Goal: Information Seeking & Learning: Learn about a topic

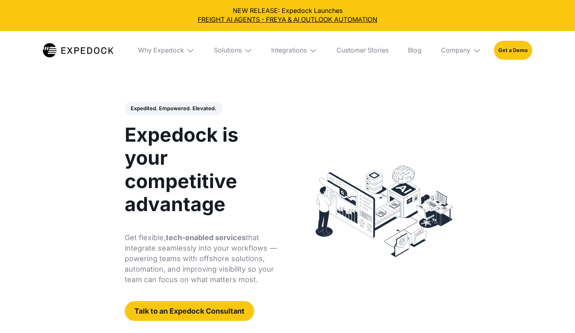
select select
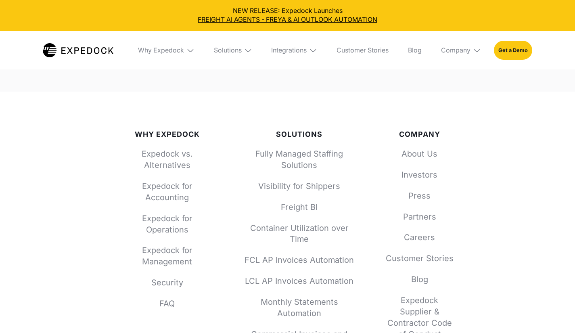
scroll to position [2942, 0]
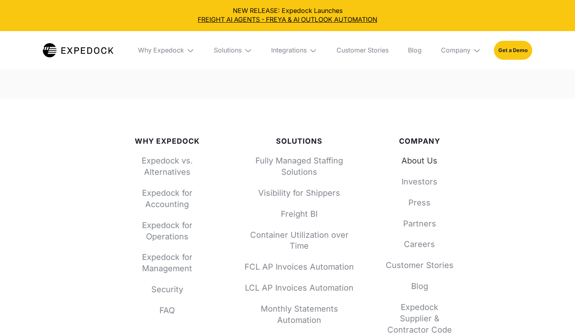
click at [440, 155] on link "About Us" at bounding box center [419, 160] width 71 height 11
click at [425, 155] on link "About Us" at bounding box center [419, 160] width 71 height 11
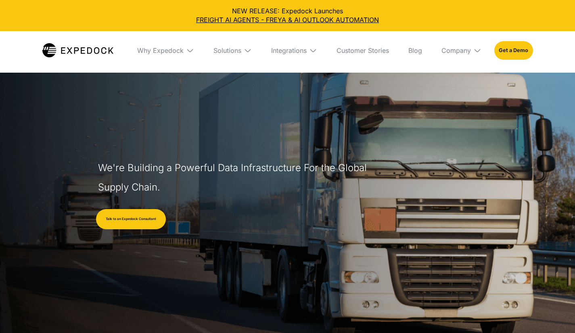
select select
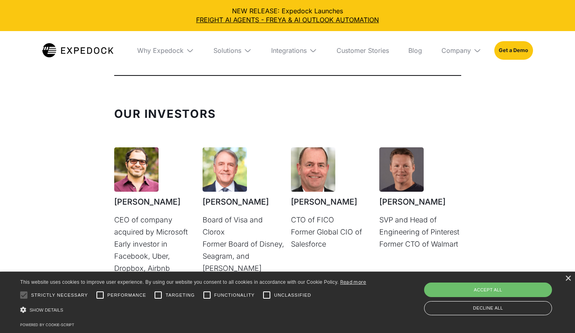
scroll to position [2068, 0]
click at [568, 281] on div "×" at bounding box center [567, 278] width 6 height 6
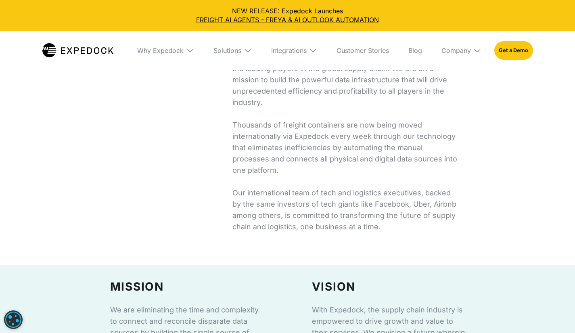
scroll to position [335, 0]
click at [241, 158] on p "Expedock is the AI-powered automation service behind some of the leading player…" at bounding box center [346, 142] width 229 height 181
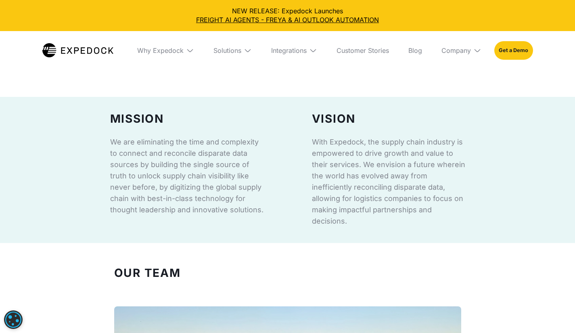
scroll to position [504, 0]
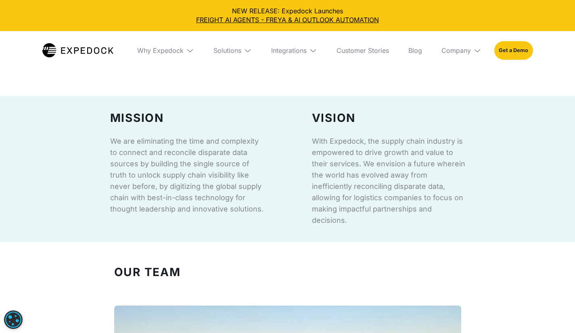
click at [251, 186] on p "We are eliminating the time and complexity to connect and reconcile disparate d…" at bounding box center [186, 174] width 153 height 79
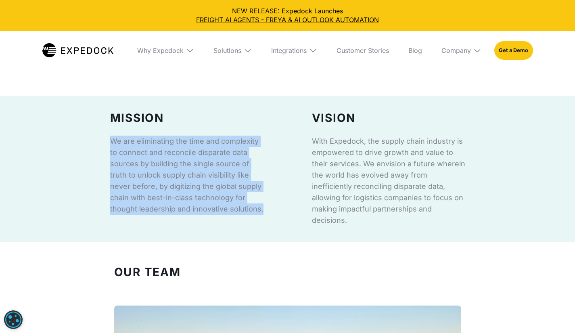
click at [251, 186] on p "We are eliminating the time and complexity to connect and reconcile disparate d…" at bounding box center [186, 174] width 153 height 79
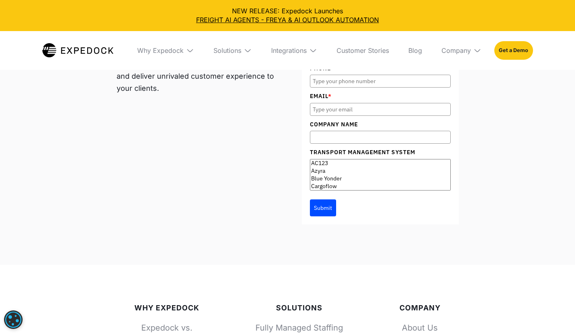
scroll to position [3305, 0]
